Goal: Information Seeking & Learning: Learn about a topic

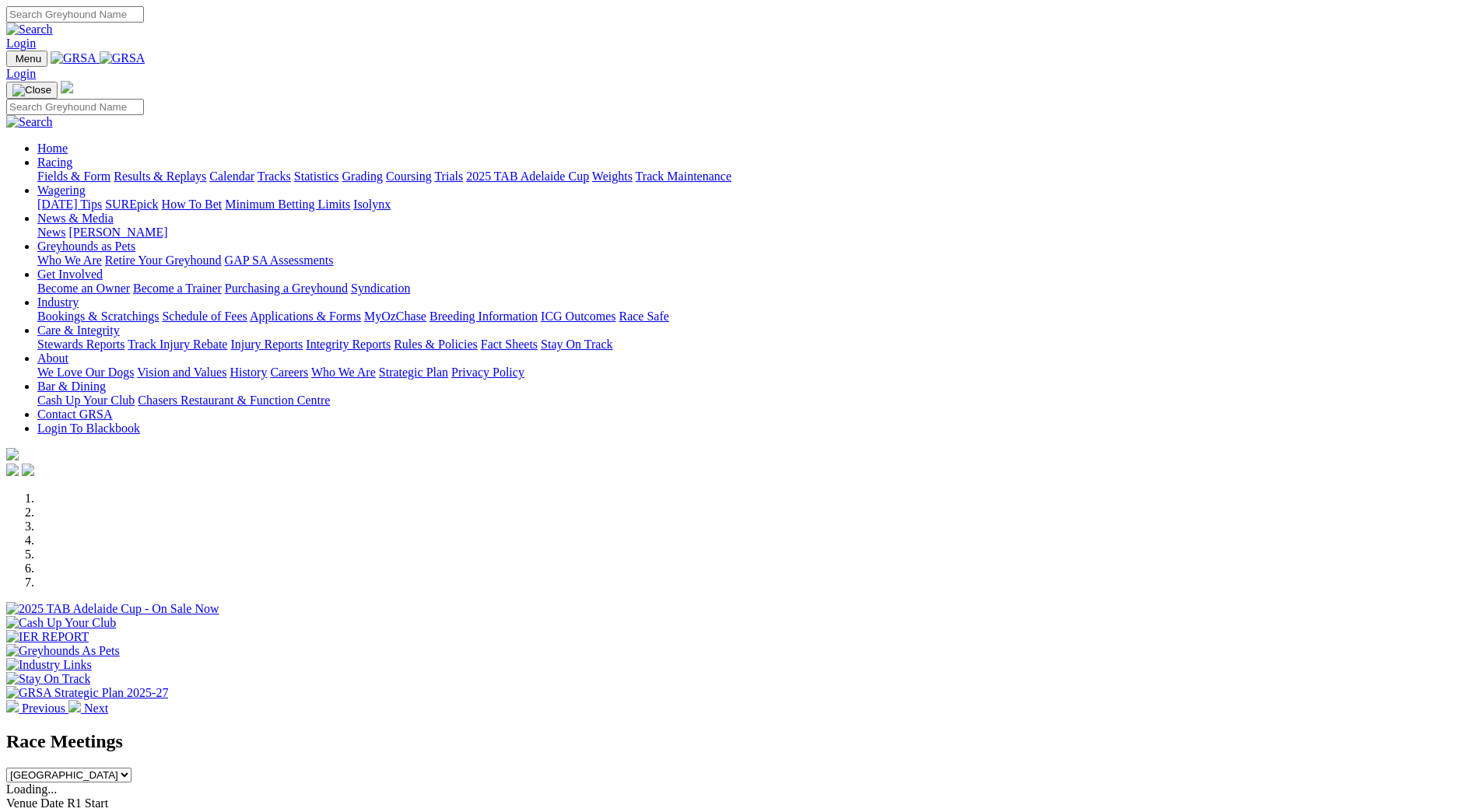
click at [254, 170] on link "Calendar" at bounding box center [232, 177] width 45 height 13
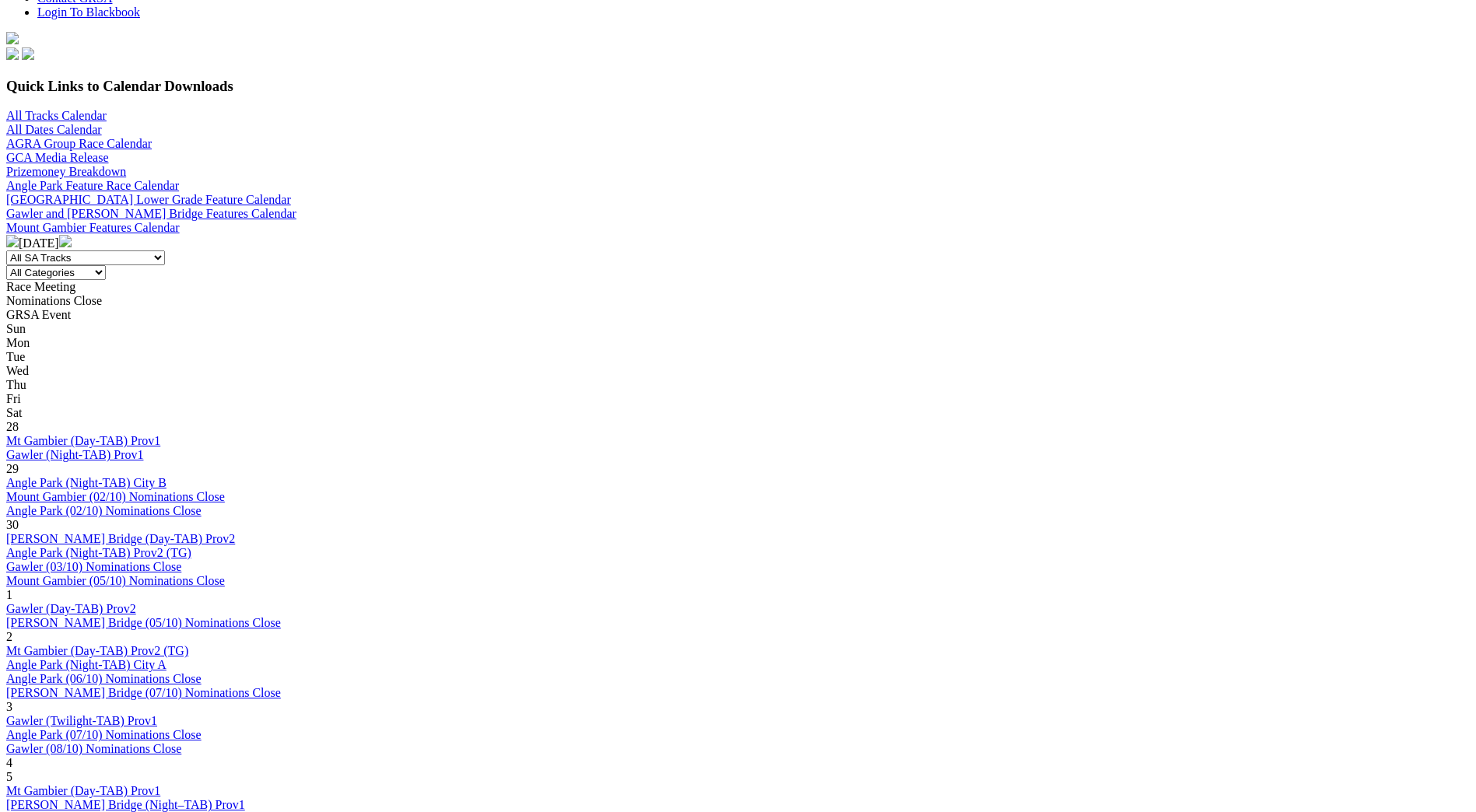
scroll to position [389, 0]
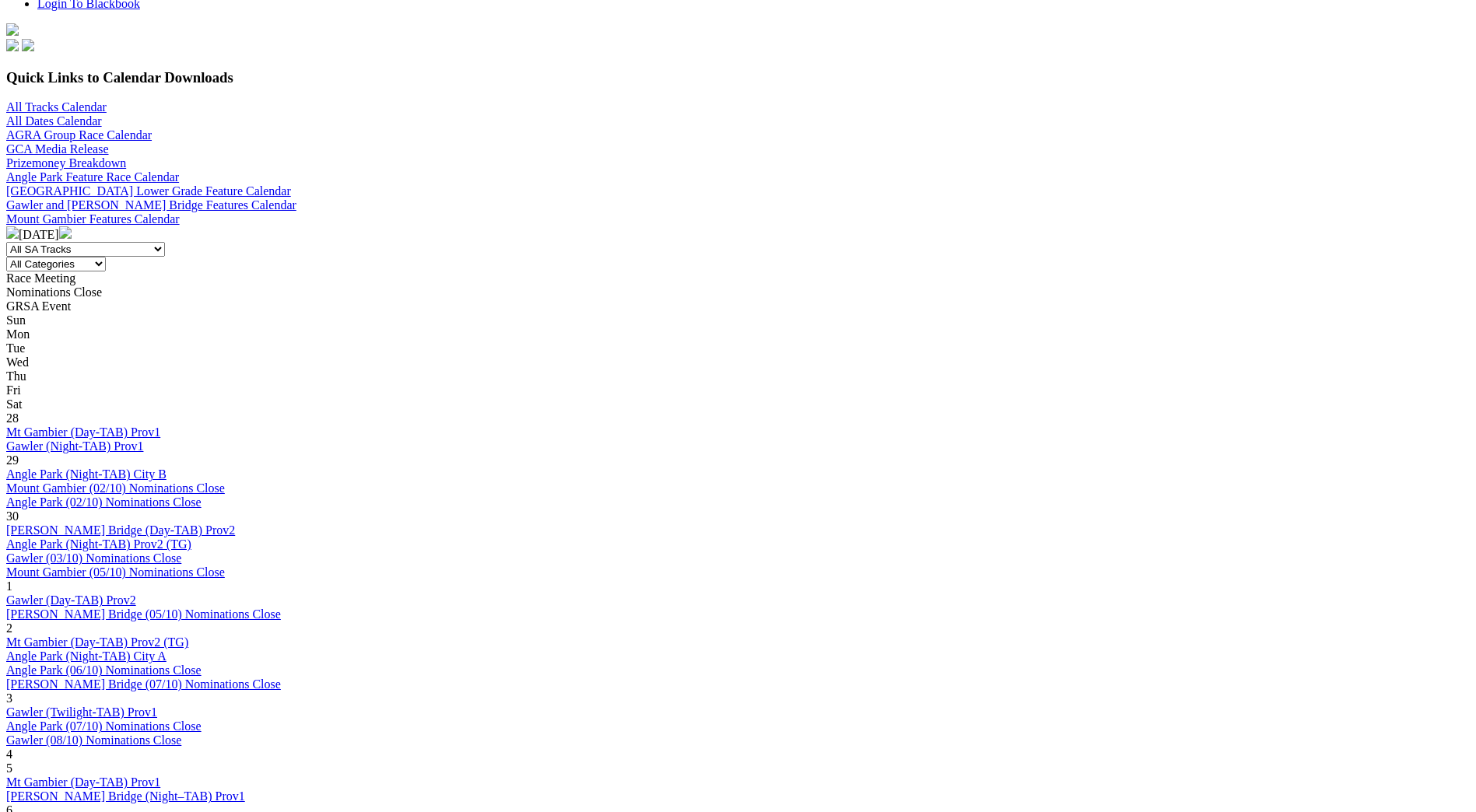
scroll to position [467, 0]
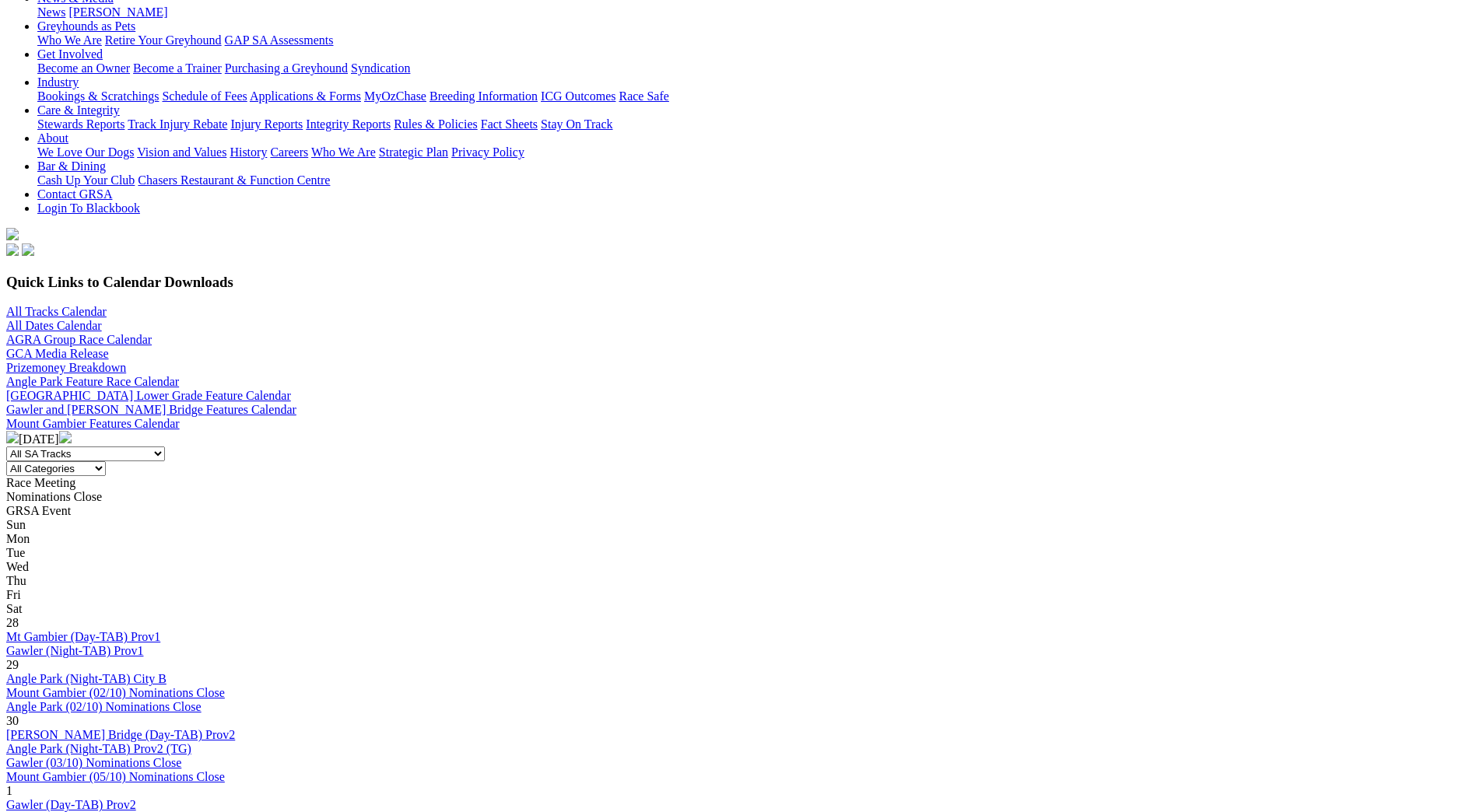
scroll to position [311, 0]
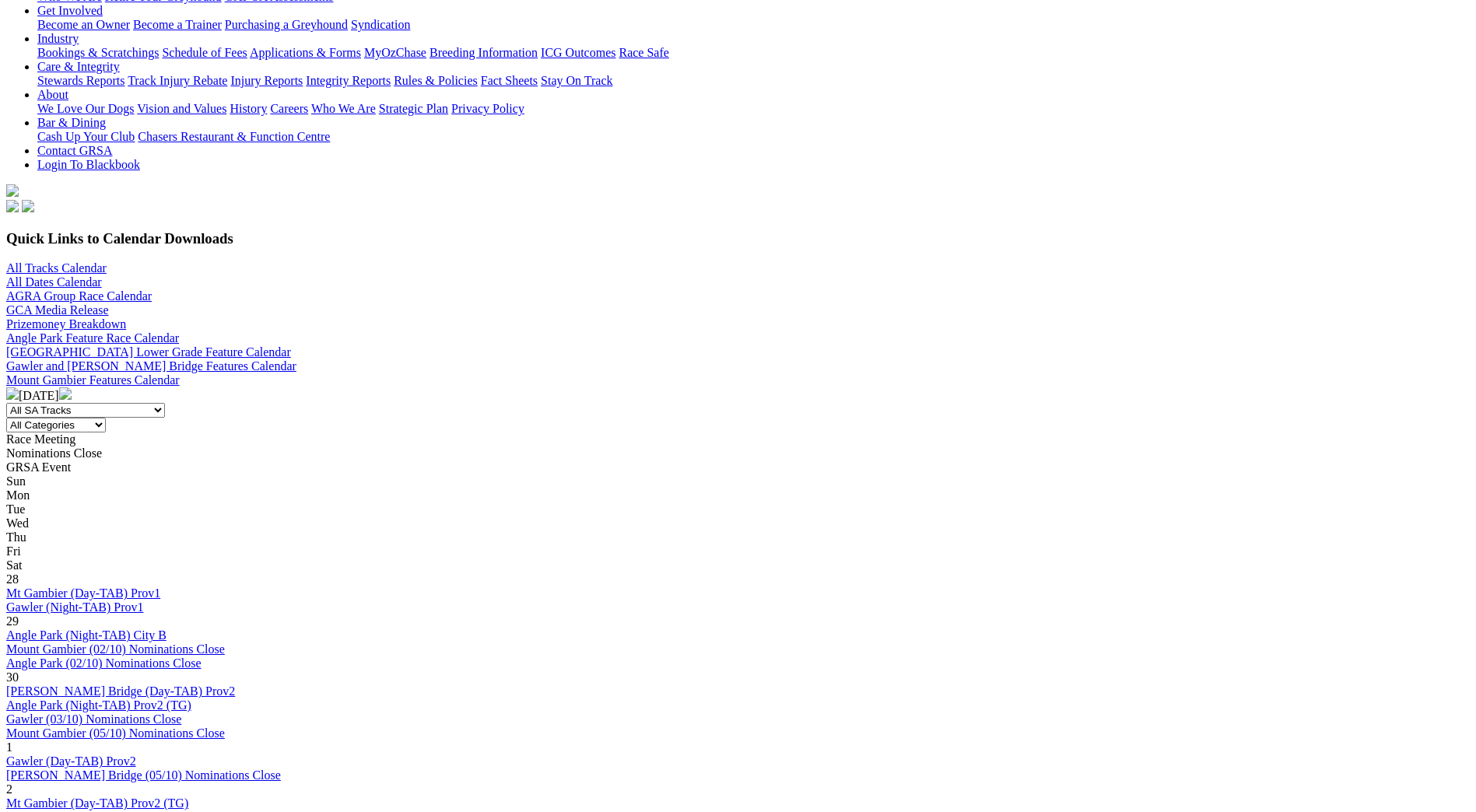
scroll to position [389, 0]
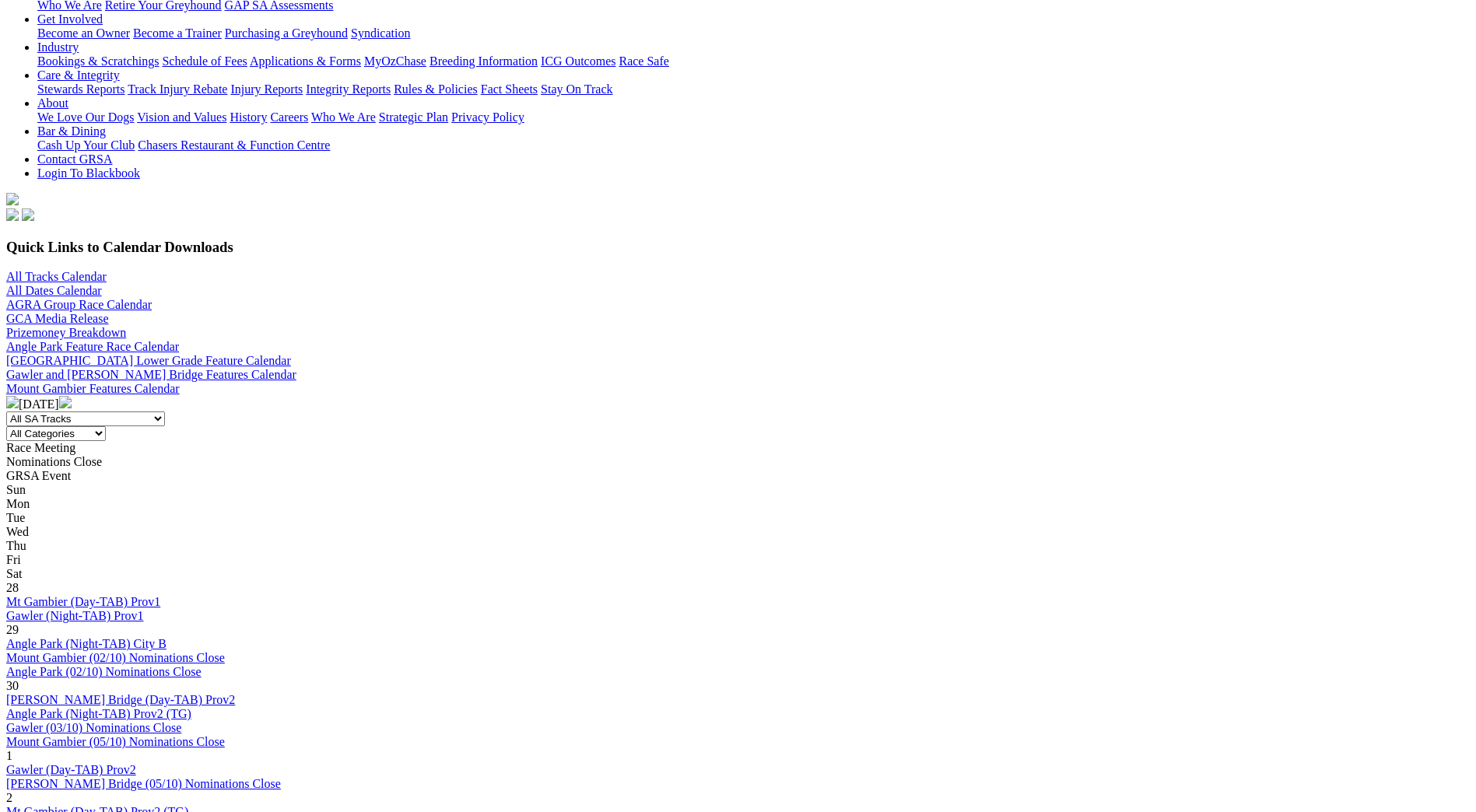
scroll to position [311, 0]
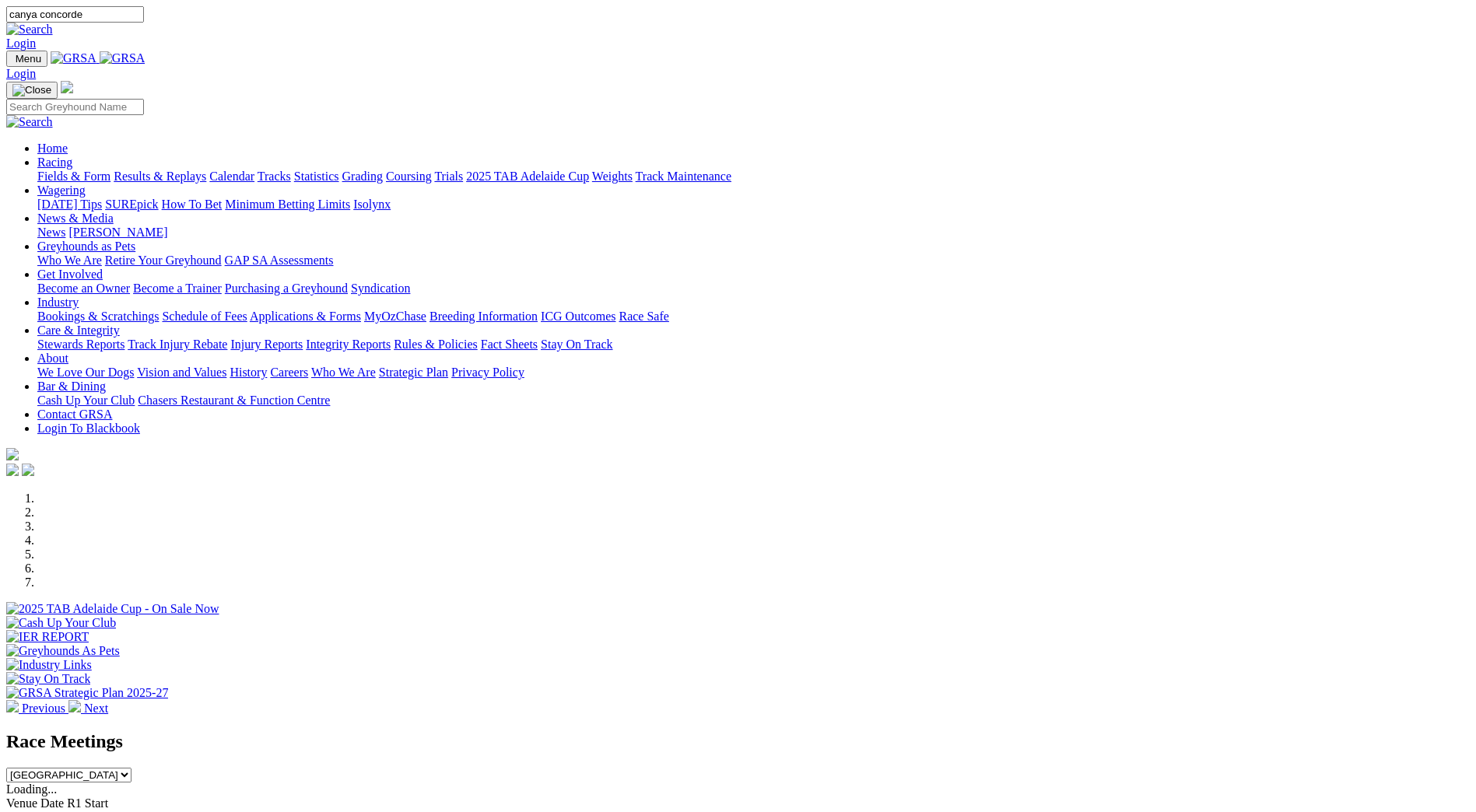
type input "canya concorde"
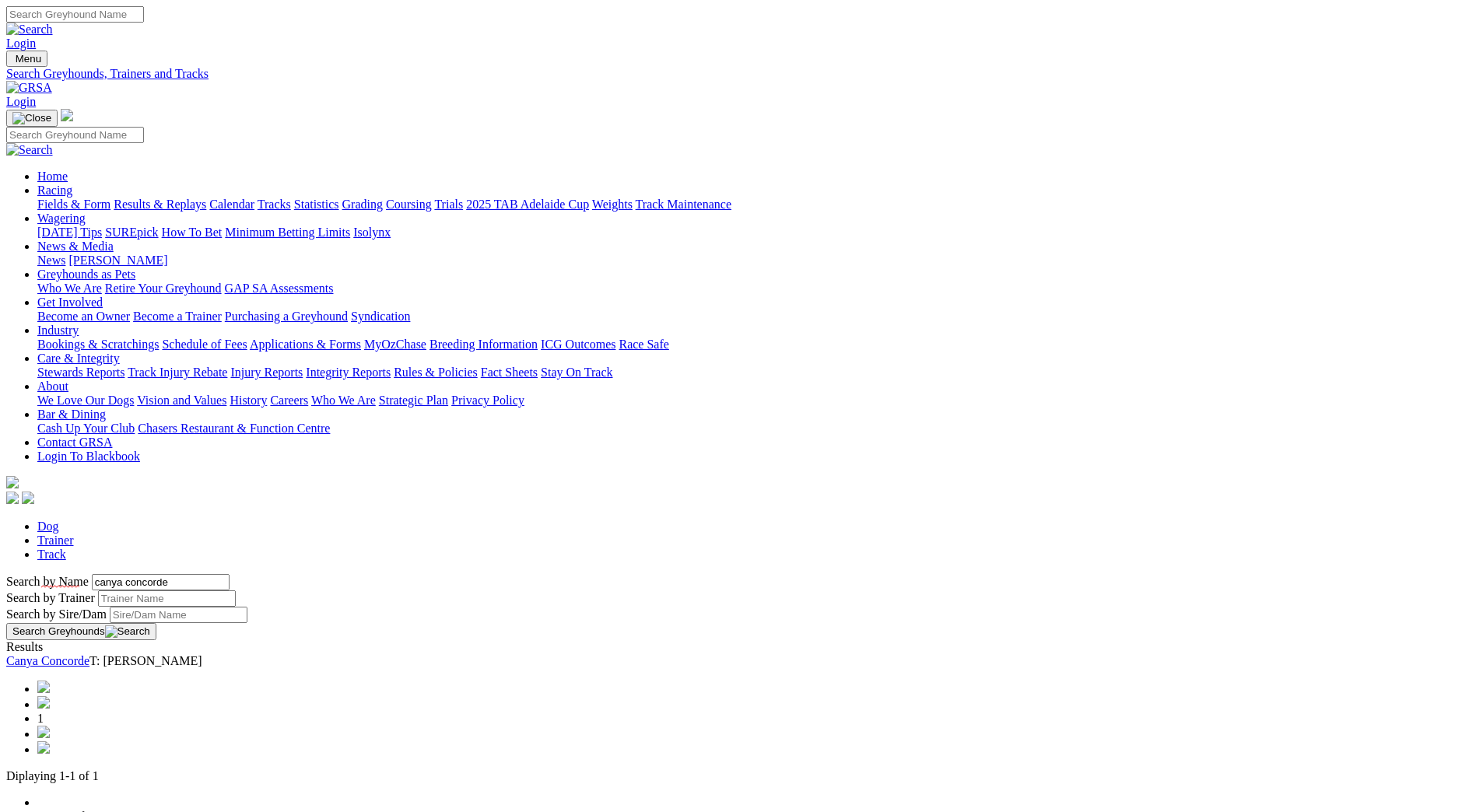
click at [89, 654] on link "Canya Concorde" at bounding box center [47, 661] width 83 height 13
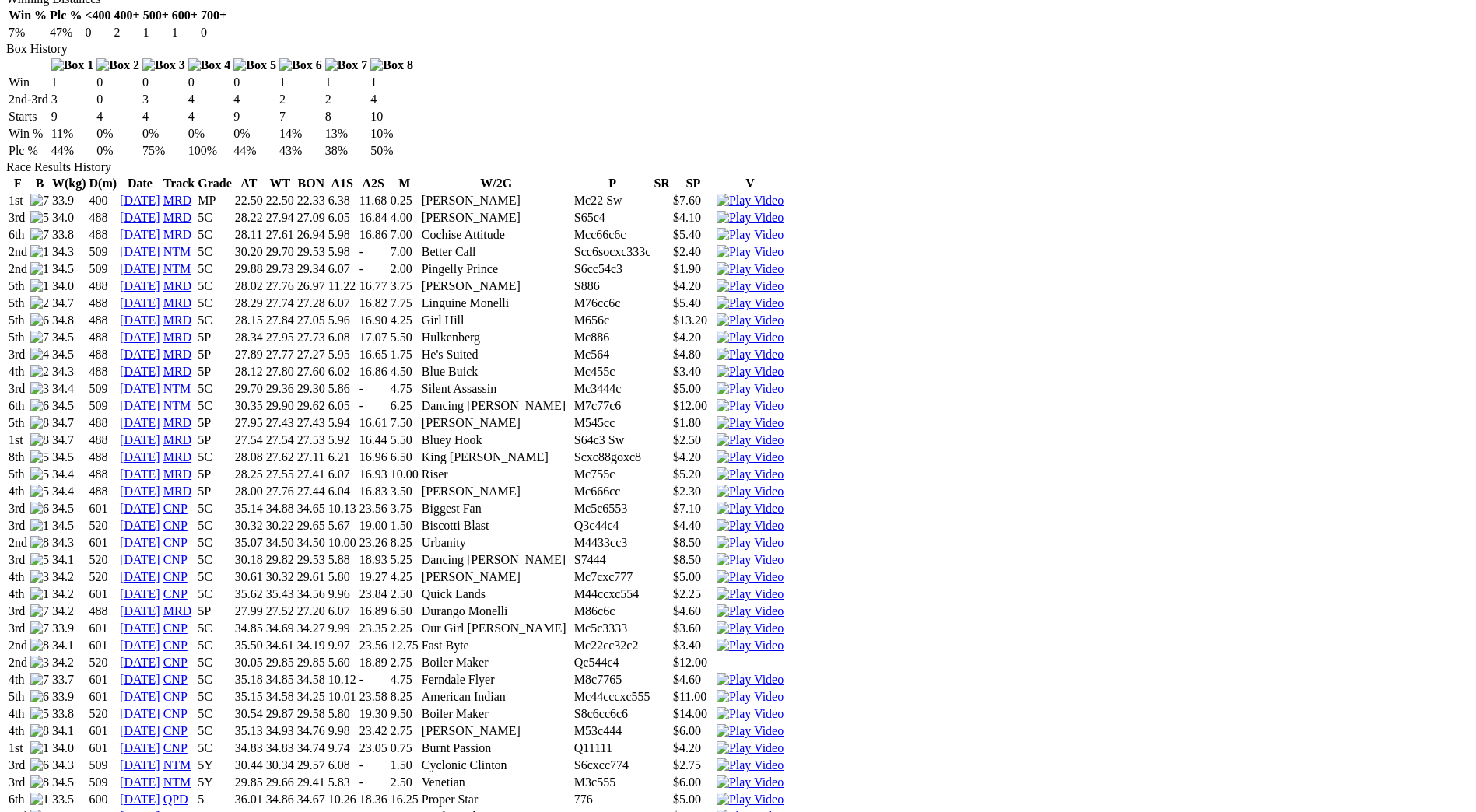
scroll to position [1011, 0]
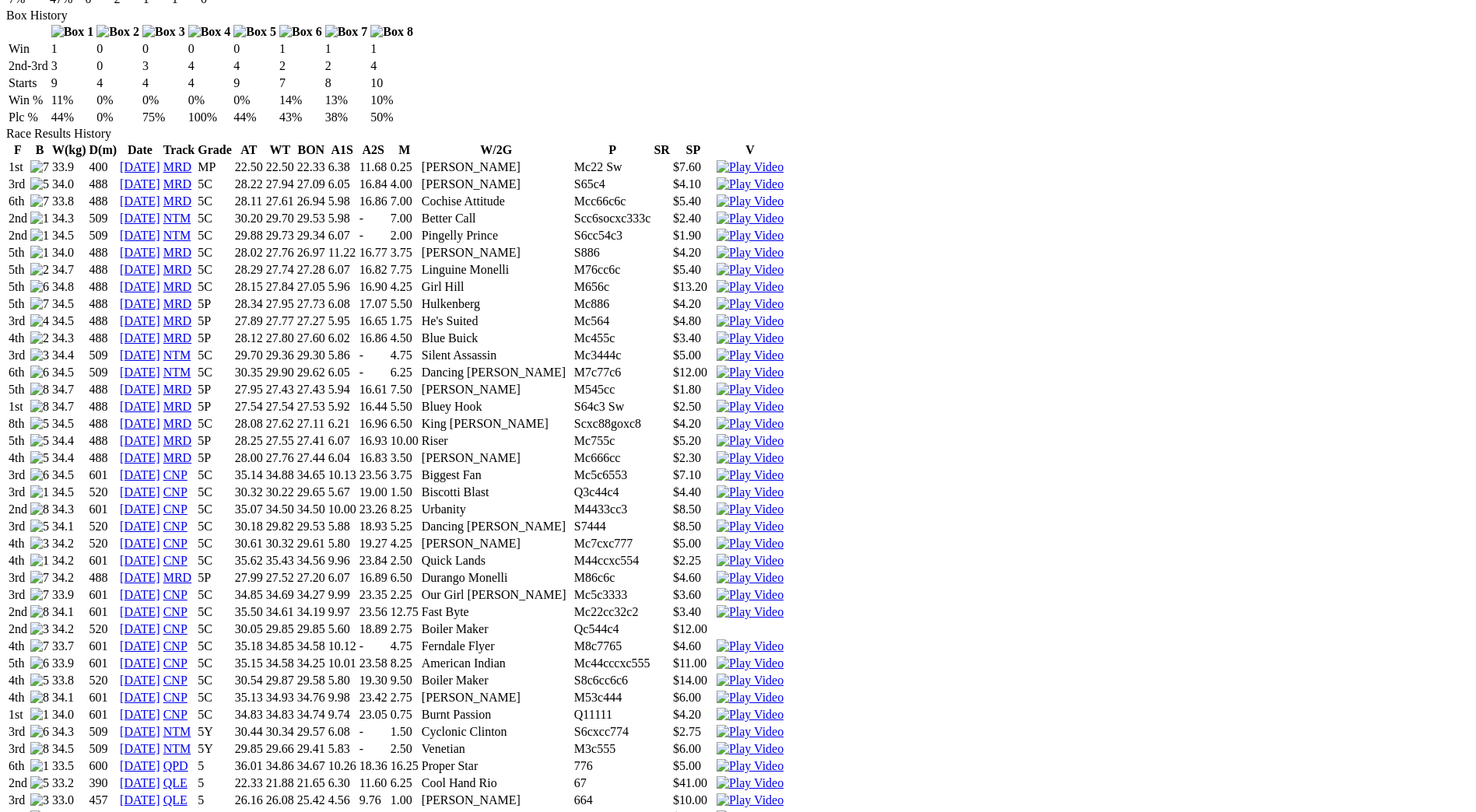
click at [783, 759] on img at bounding box center [749, 766] width 66 height 14
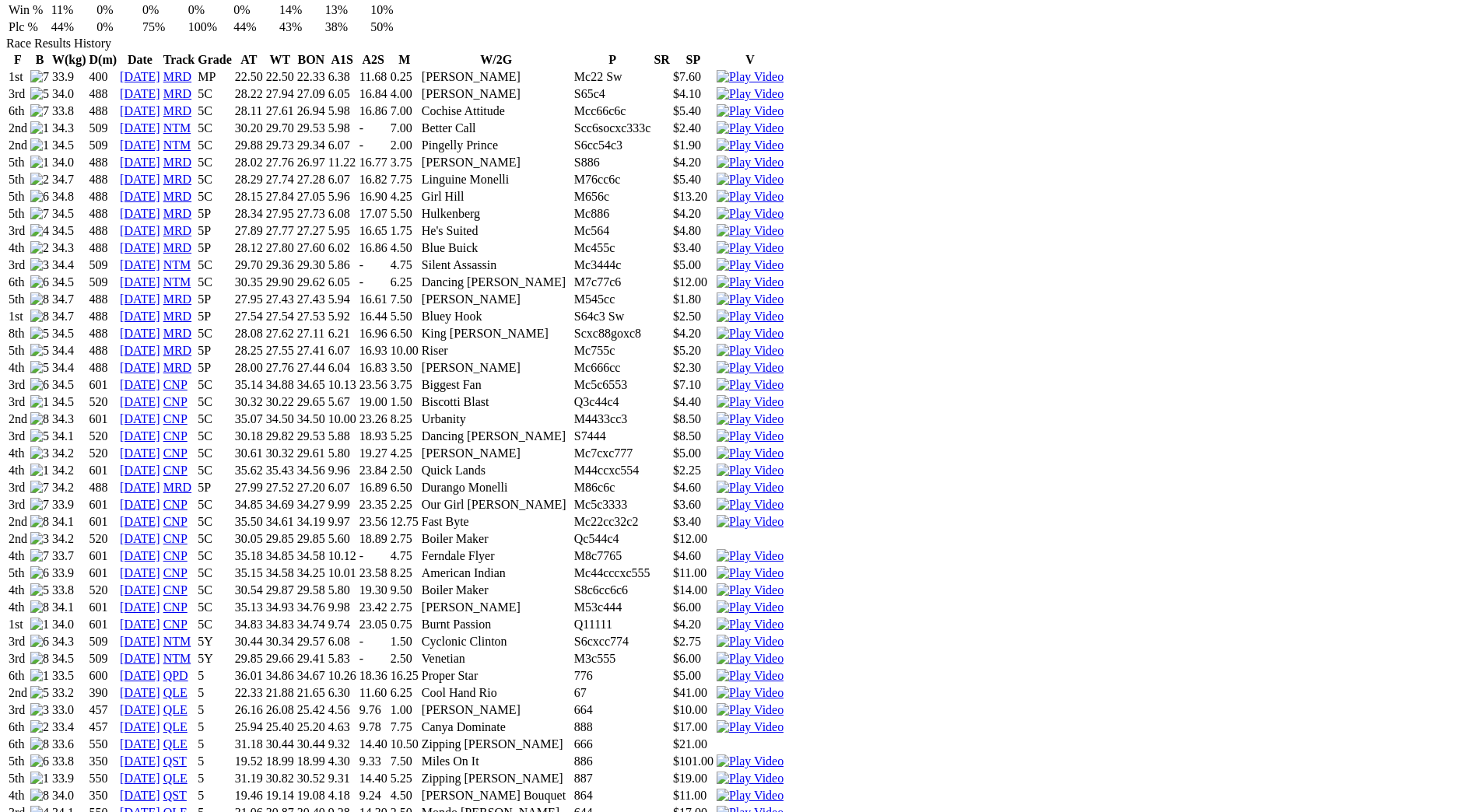
scroll to position [1167, 0]
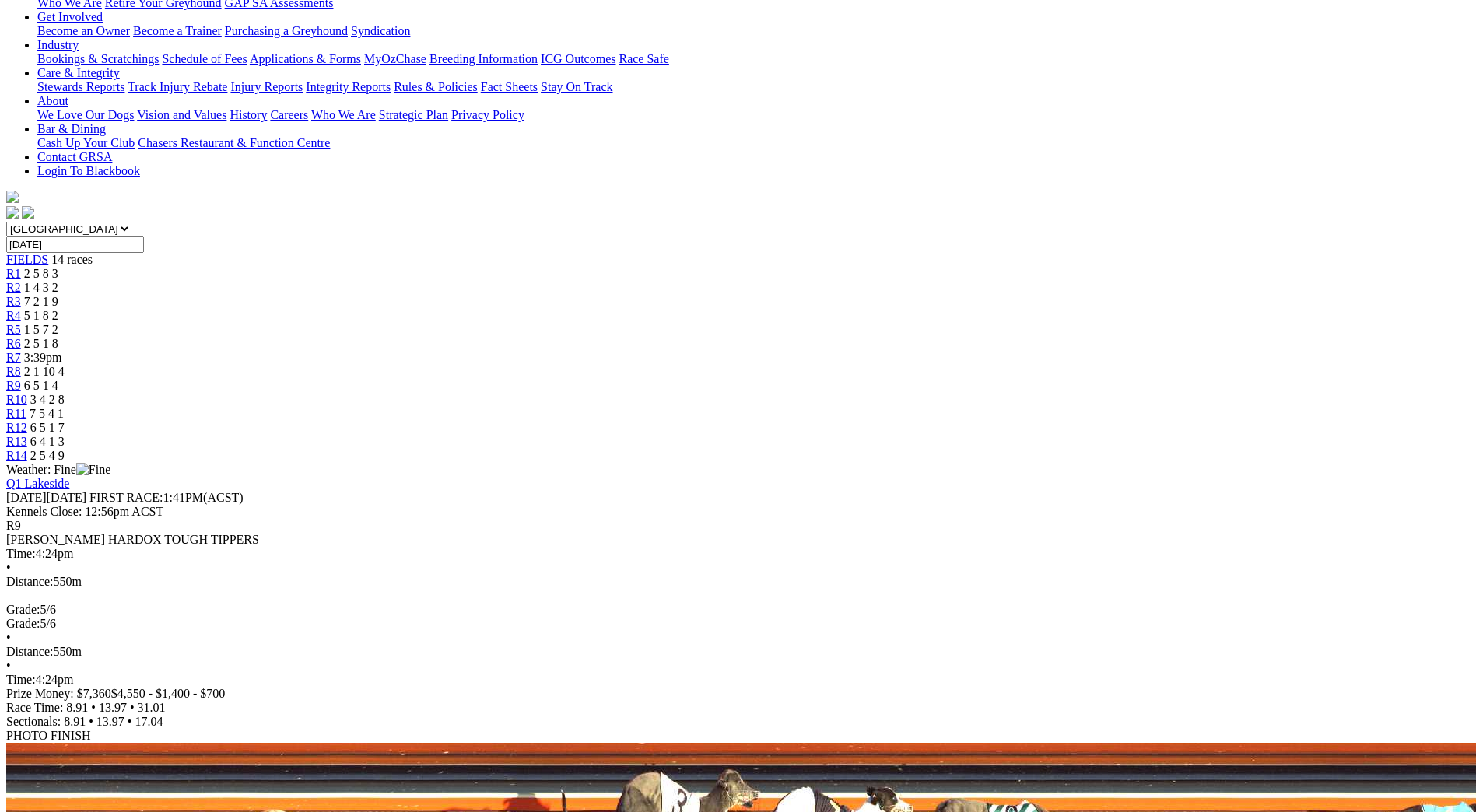
scroll to position [156, 0]
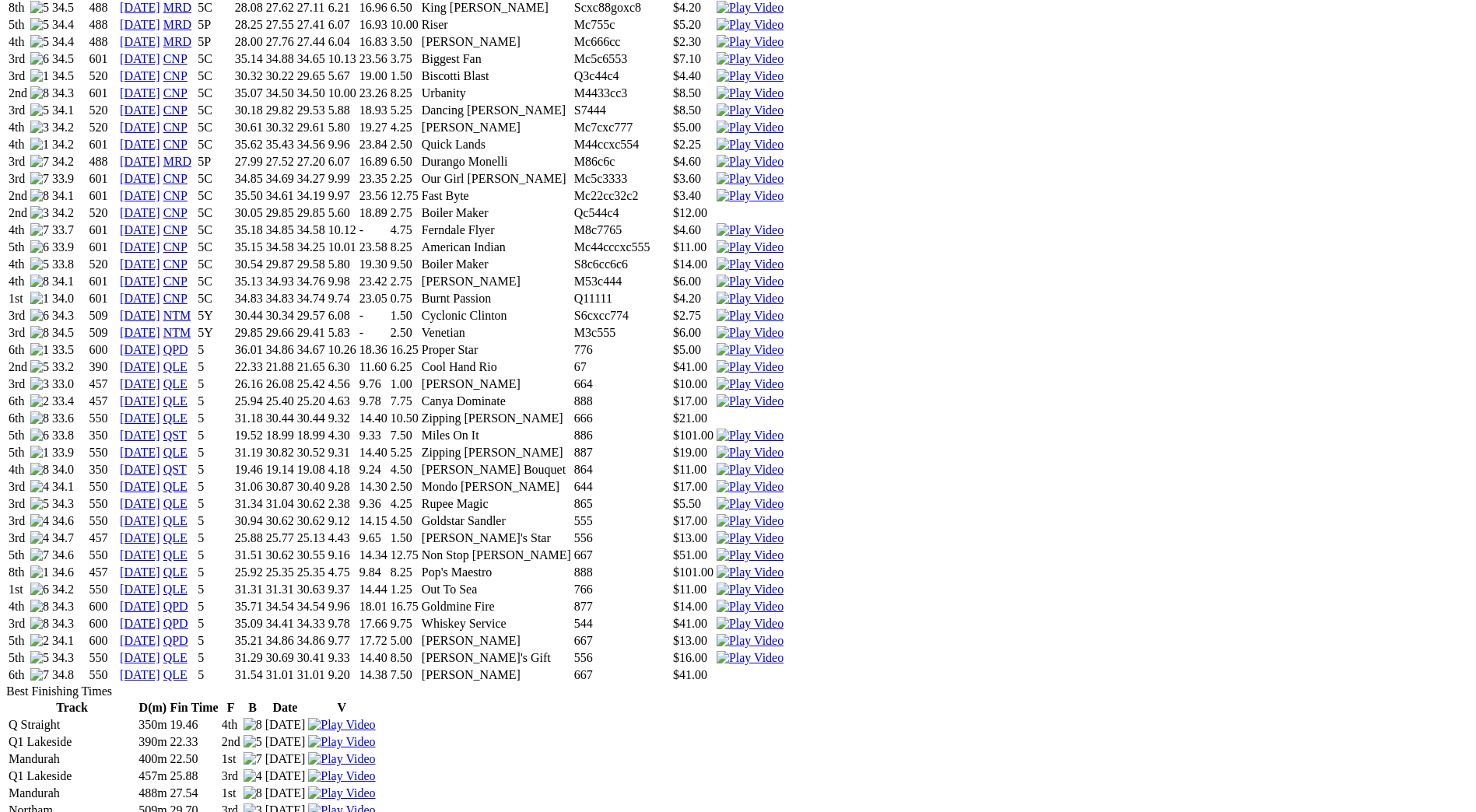
scroll to position [1400, 0]
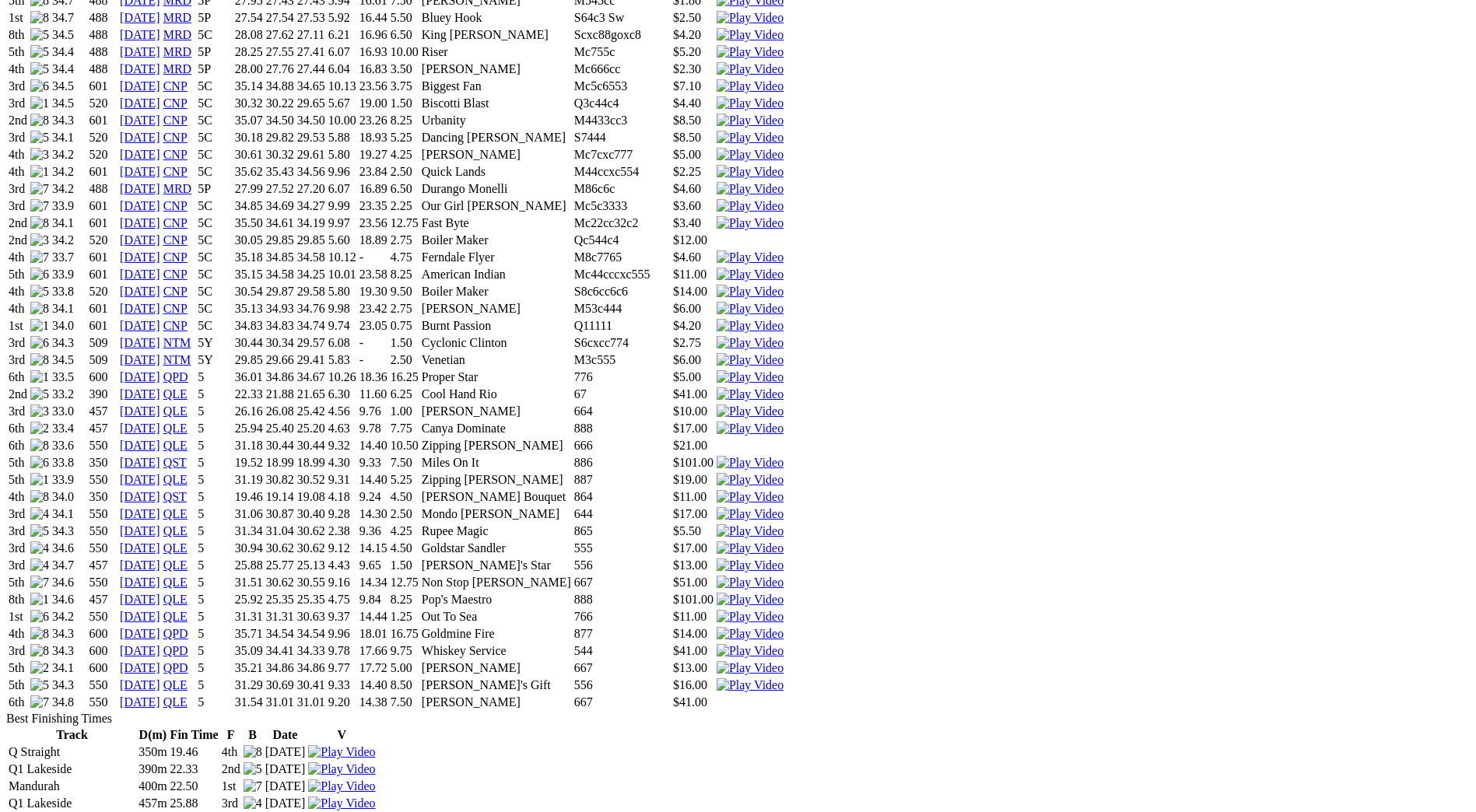
click at [783, 644] on img at bounding box center [749, 650] width 66 height 14
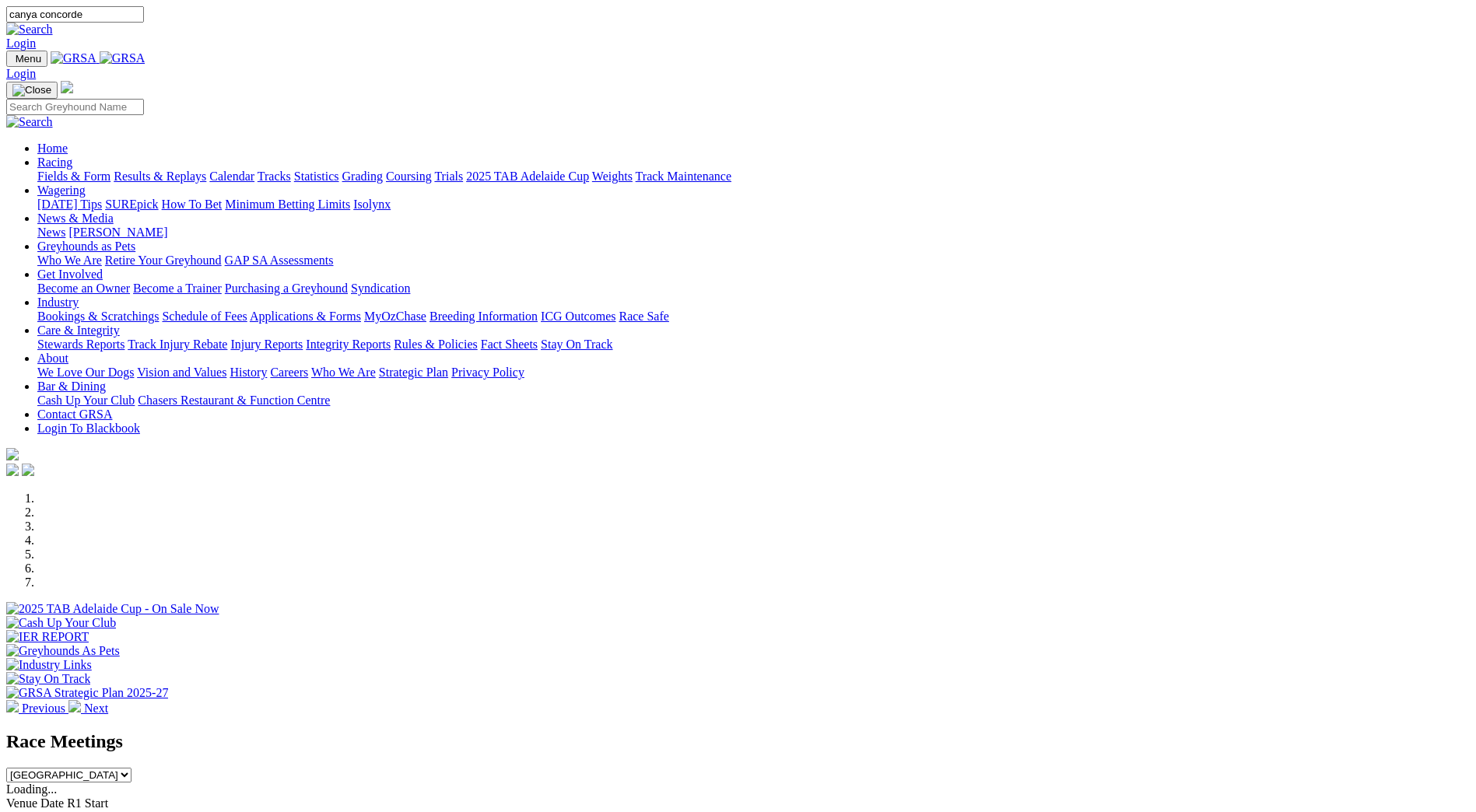
click at [72, 156] on link "Racing" at bounding box center [55, 162] width 35 height 13
click at [206, 170] on link "Results & Replays" at bounding box center [160, 177] width 93 height 13
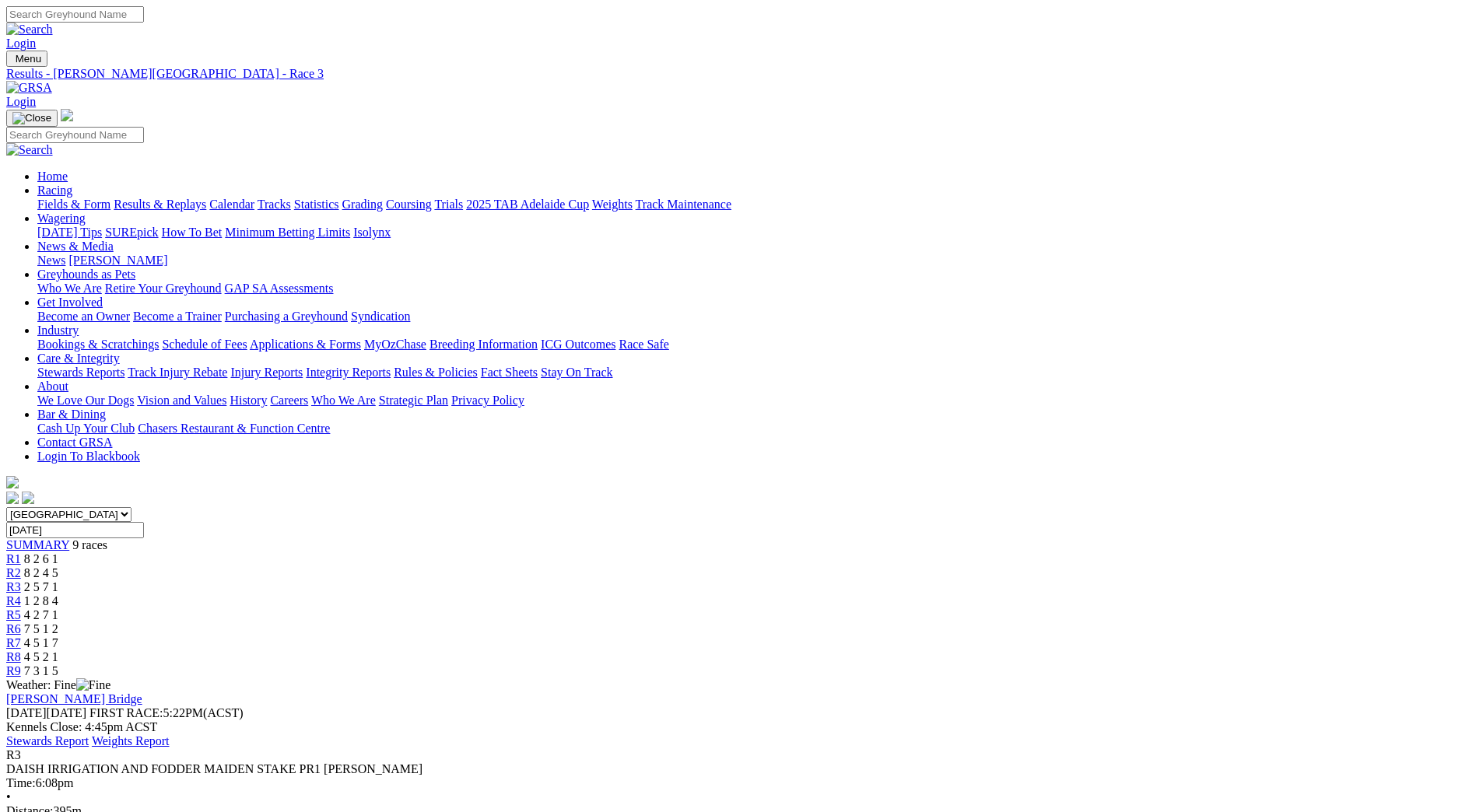
click at [58, 622] on span "7 5 1 2" at bounding box center [41, 629] width 35 height 13
click at [973, 636] on div "R7 4 5 1 7" at bounding box center [737, 643] width 1463 height 14
